Goal: Task Accomplishment & Management: Manage account settings

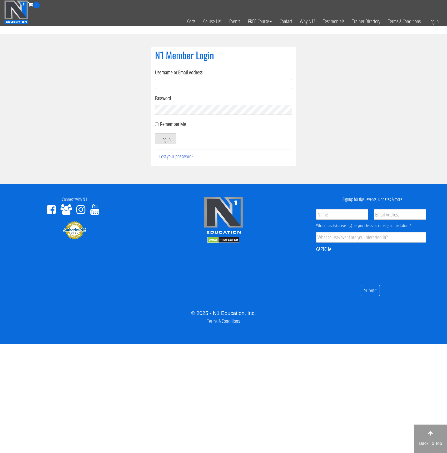
type input "jacktheakamethod@gmail.com"
click at [166, 139] on button "Log In" at bounding box center [165, 138] width 21 height 11
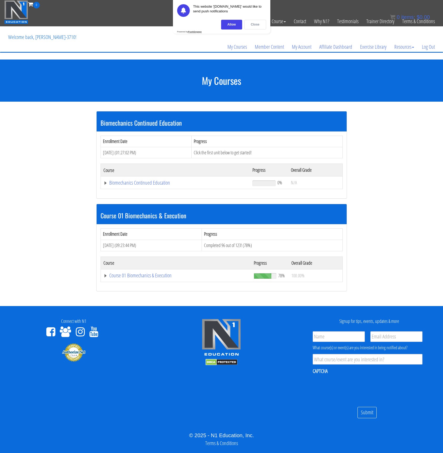
click at [262, 26] on div "Close" at bounding box center [255, 25] width 22 height 10
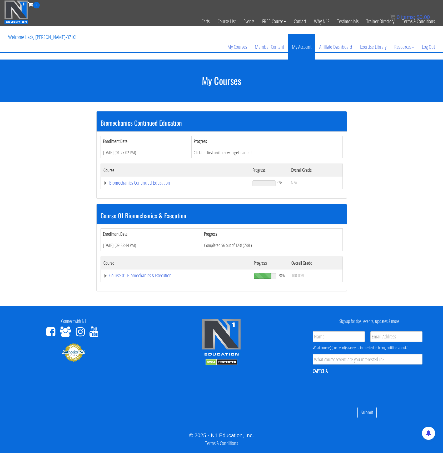
click at [296, 56] on link "My Account" at bounding box center [301, 46] width 27 height 25
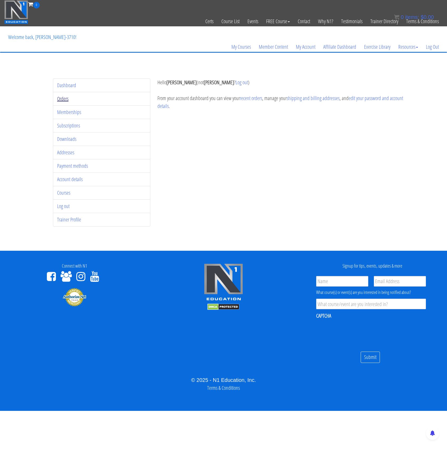
click at [67, 96] on link "Orders" at bounding box center [62, 98] width 11 height 7
